Goal: Task Accomplishment & Management: Use online tool/utility

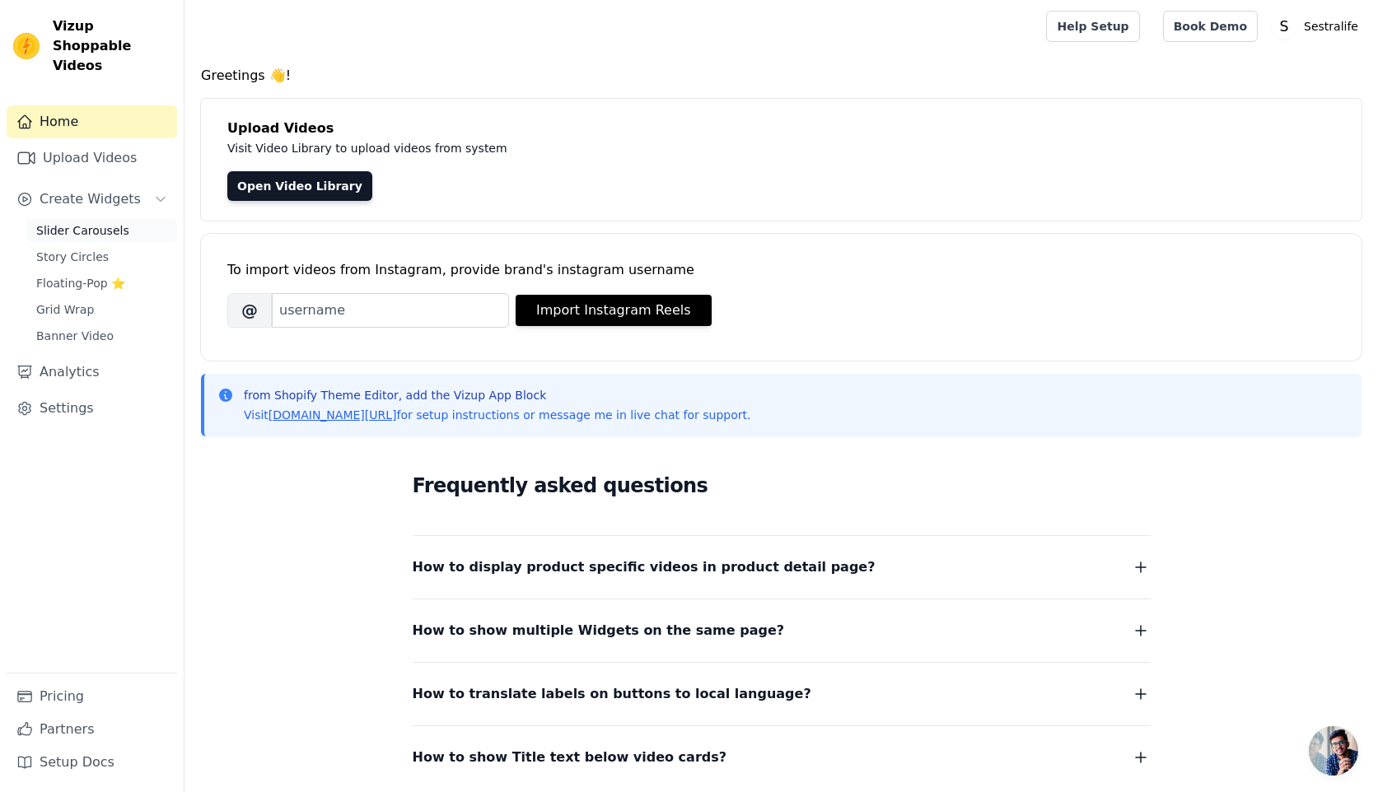
click at [72, 222] on span "Slider Carousels" at bounding box center [82, 230] width 93 height 16
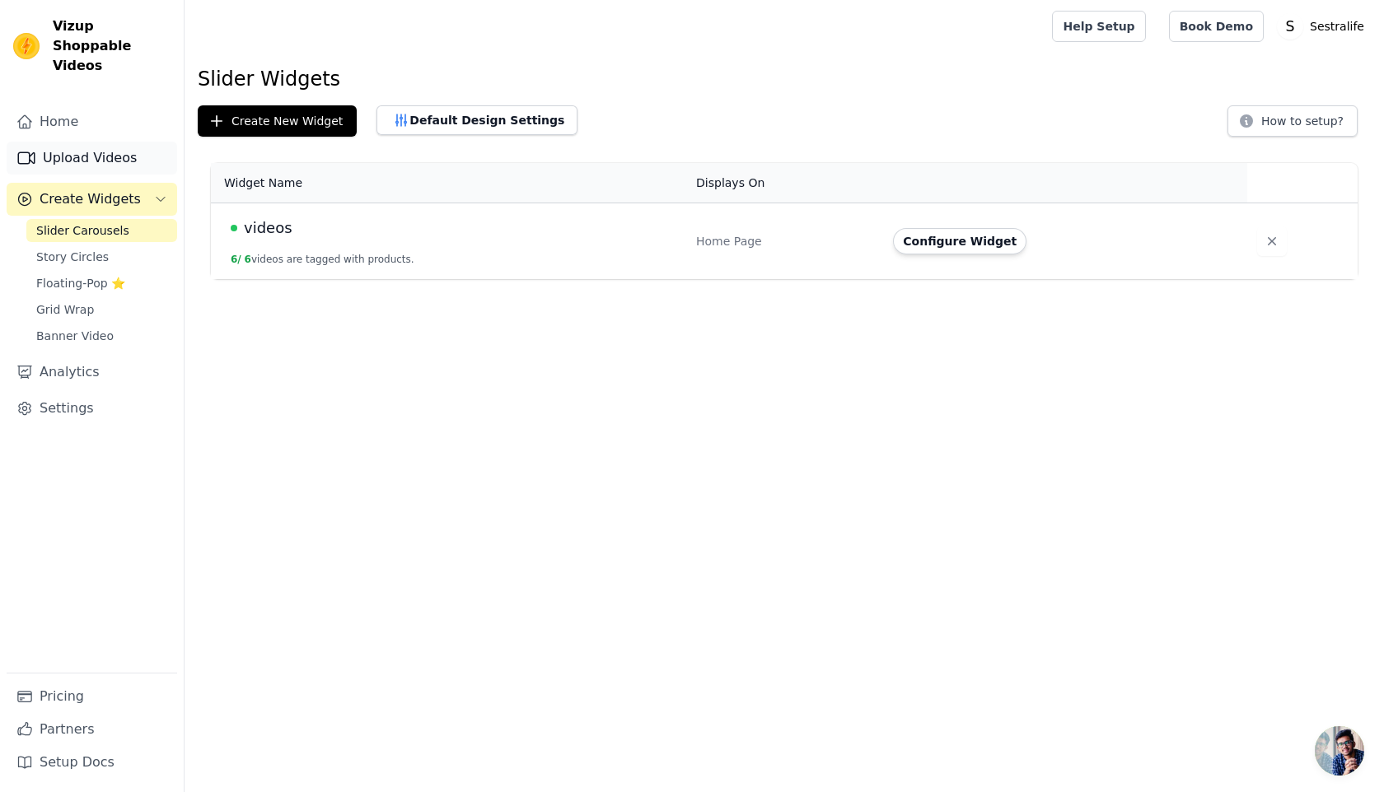
click at [130, 143] on link "Upload Videos" at bounding box center [92, 158] width 171 height 33
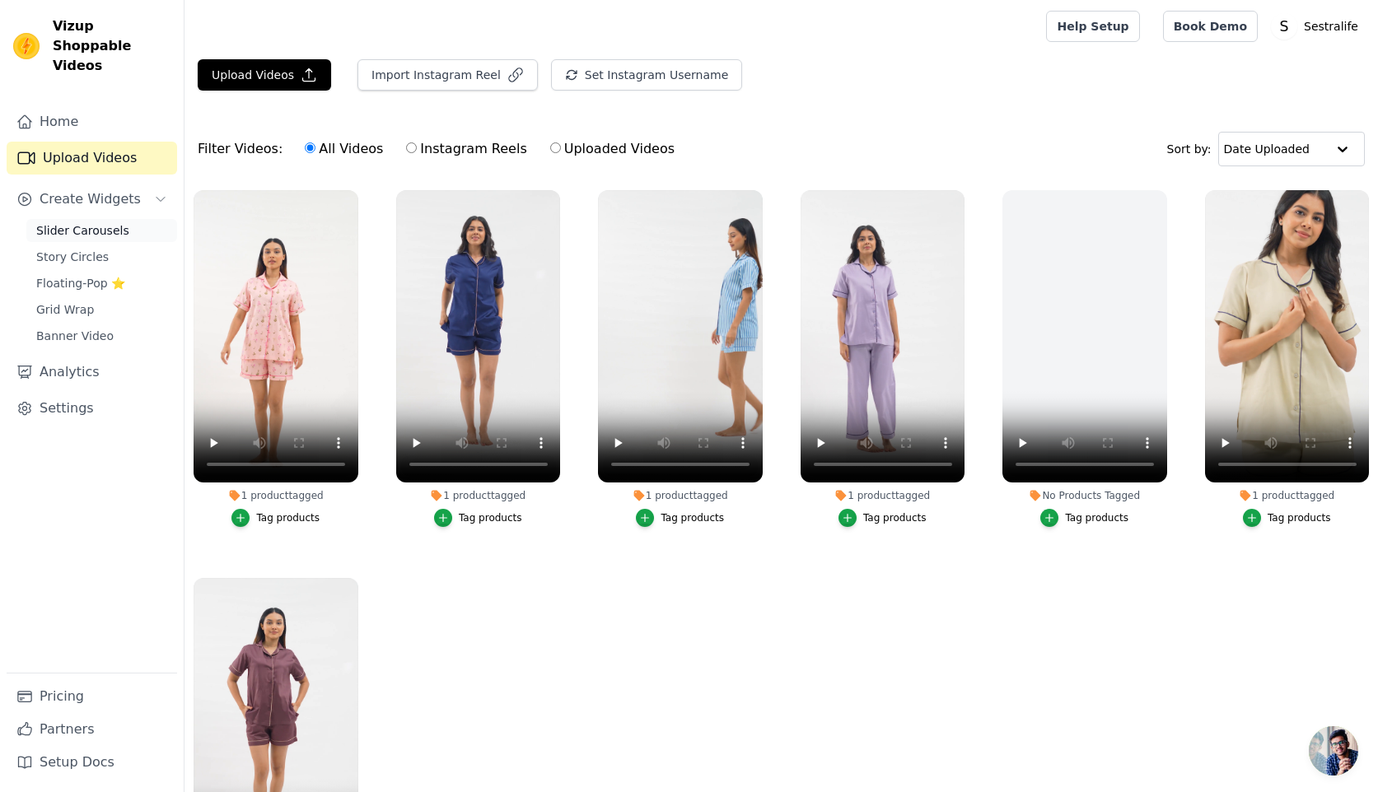
click at [74, 220] on link "Slider Carousels" at bounding box center [101, 230] width 151 height 23
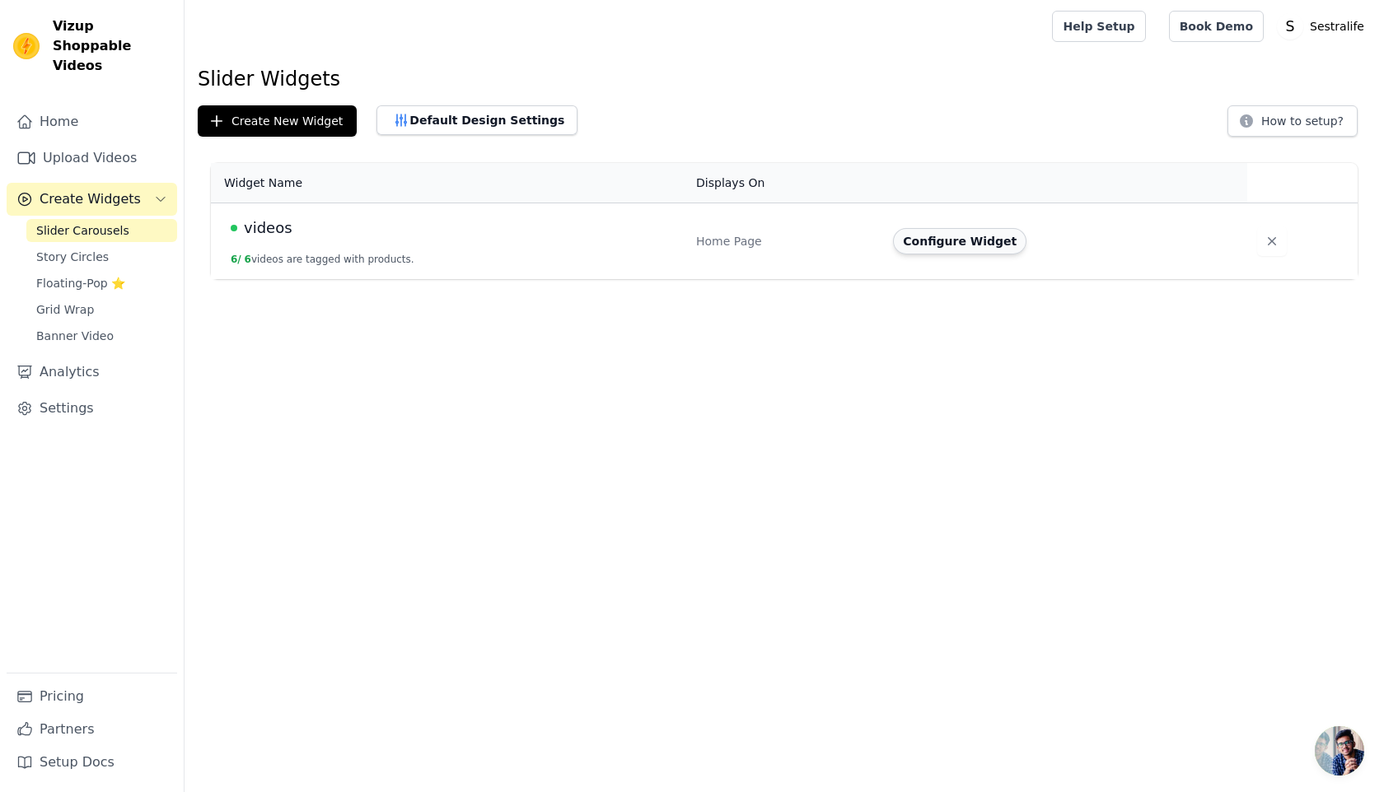
click at [983, 246] on button "Configure Widget" at bounding box center [959, 241] width 133 height 26
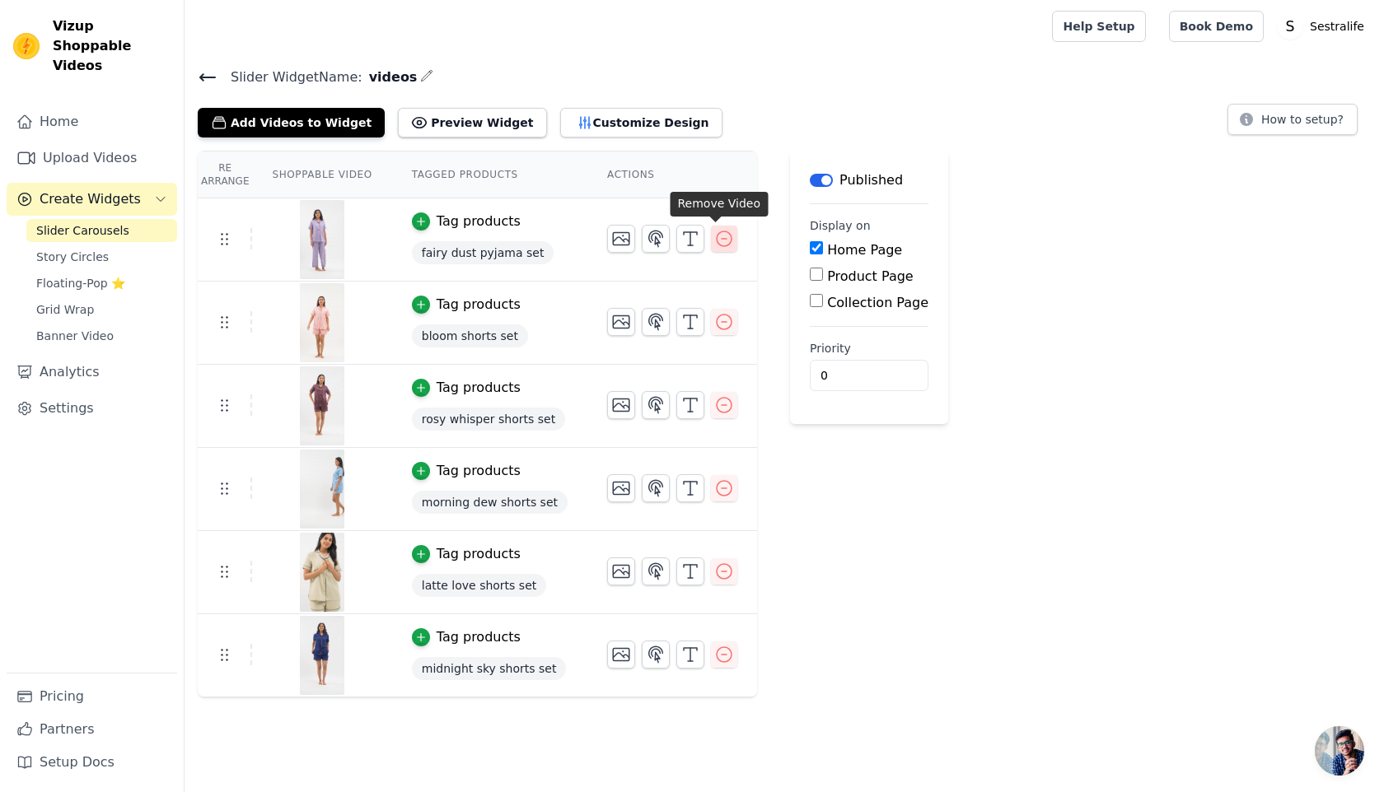
click at [714, 240] on icon "button" at bounding box center [724, 239] width 20 height 20
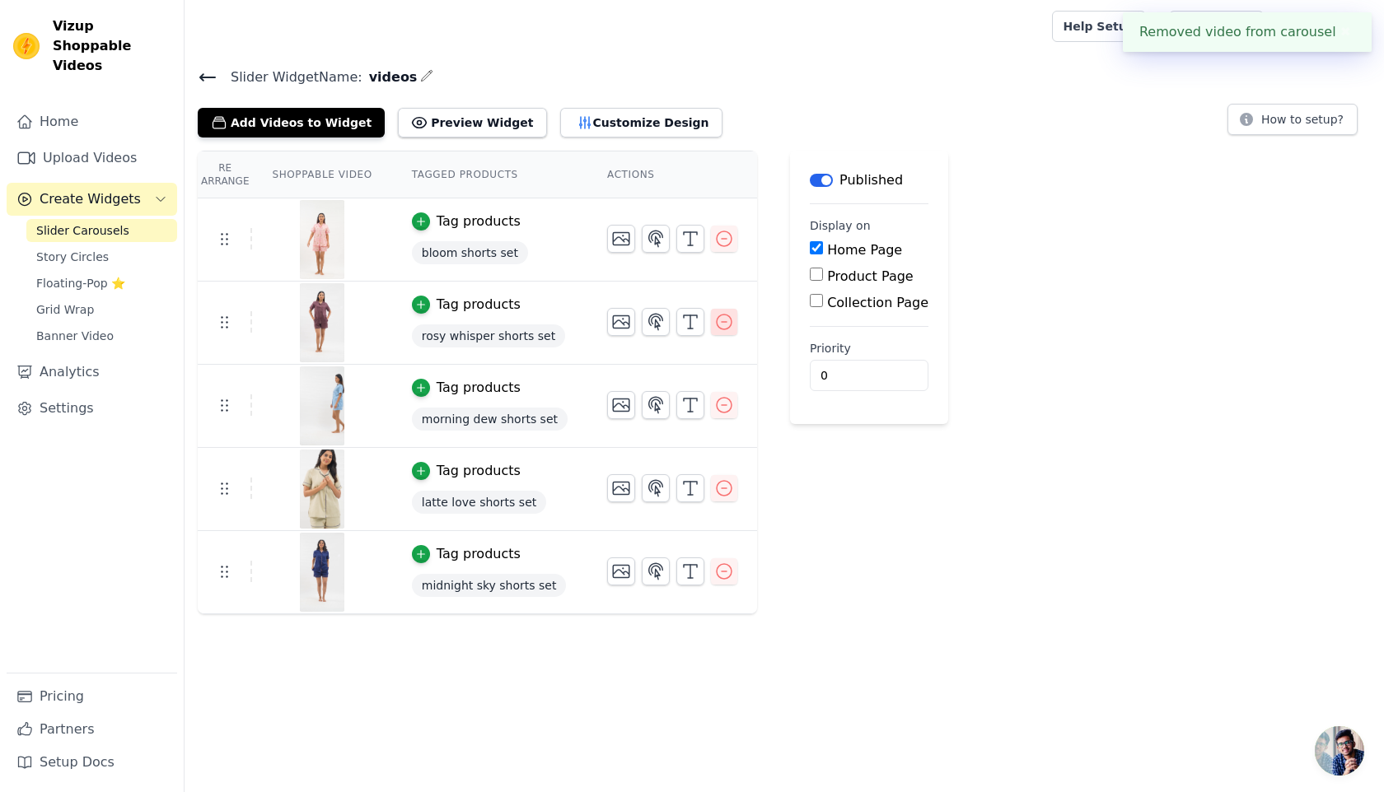
click at [719, 325] on icon "button" at bounding box center [724, 322] width 20 height 20
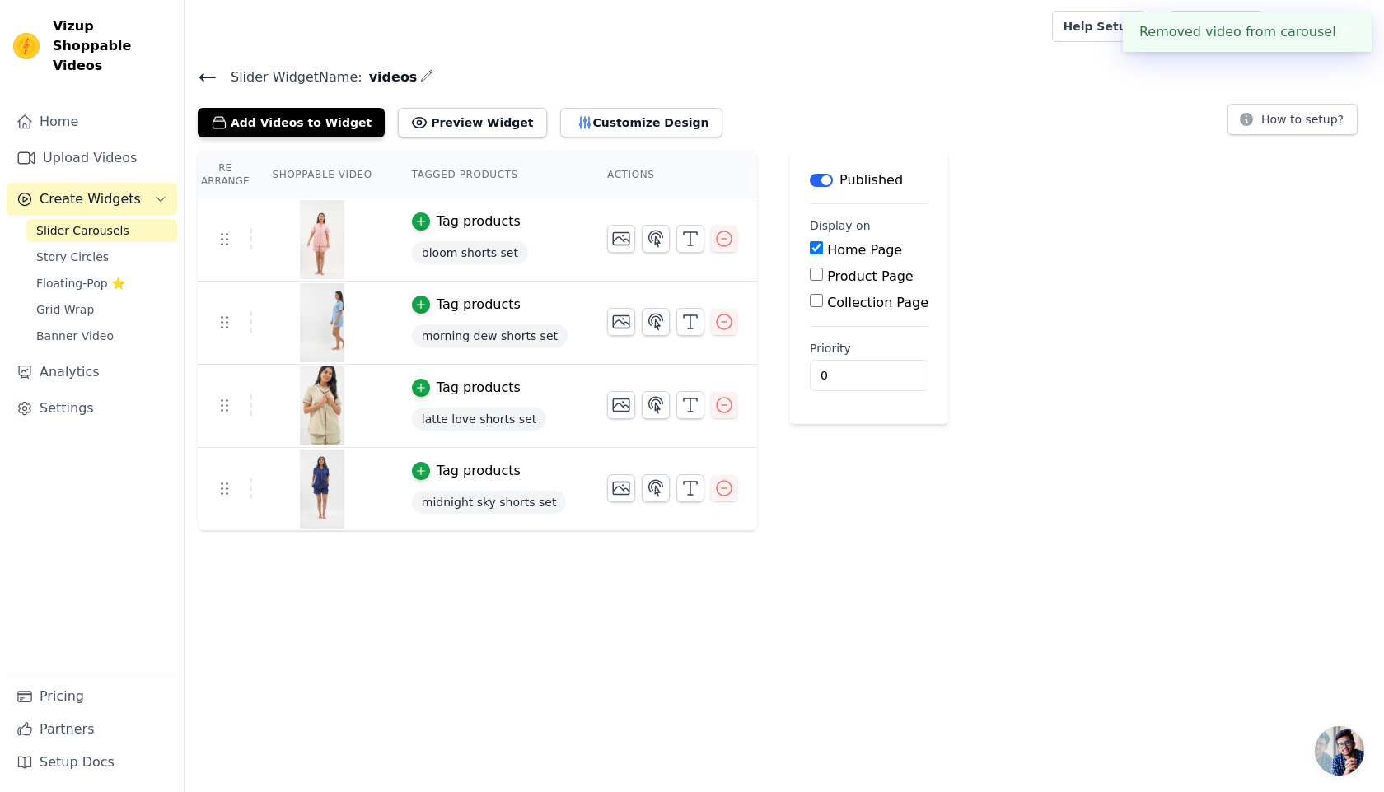
click at [207, 83] on icon at bounding box center [208, 78] width 20 height 20
